Goal: Task Accomplishment & Management: Manage account settings

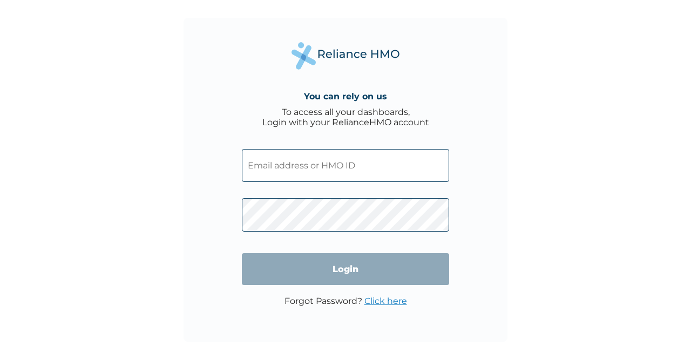
click at [318, 167] on input "text" at bounding box center [345, 165] width 207 height 33
type input "busayo.obafemi@hugotech.co"
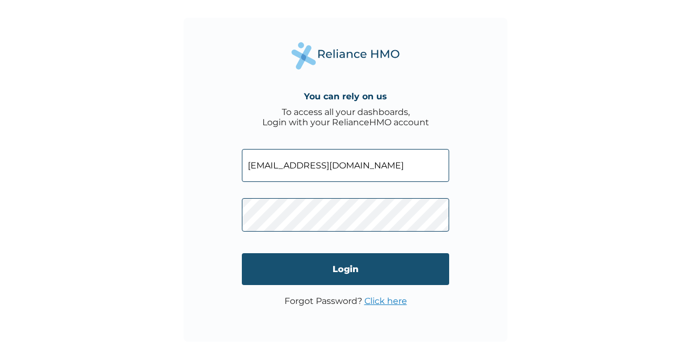
click at [344, 268] on input "Login" at bounding box center [345, 269] width 207 height 32
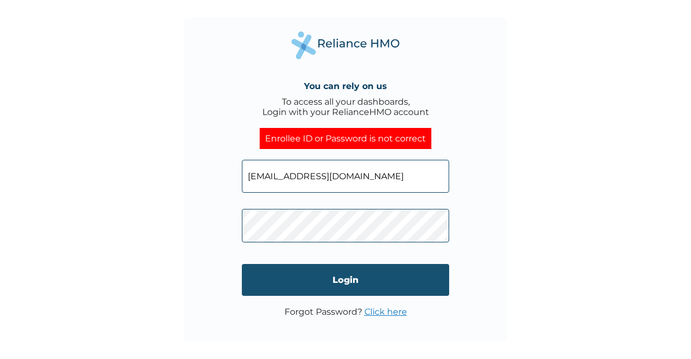
click at [355, 280] on input "Login" at bounding box center [345, 280] width 207 height 32
